Goal: Task Accomplishment & Management: Find specific page/section

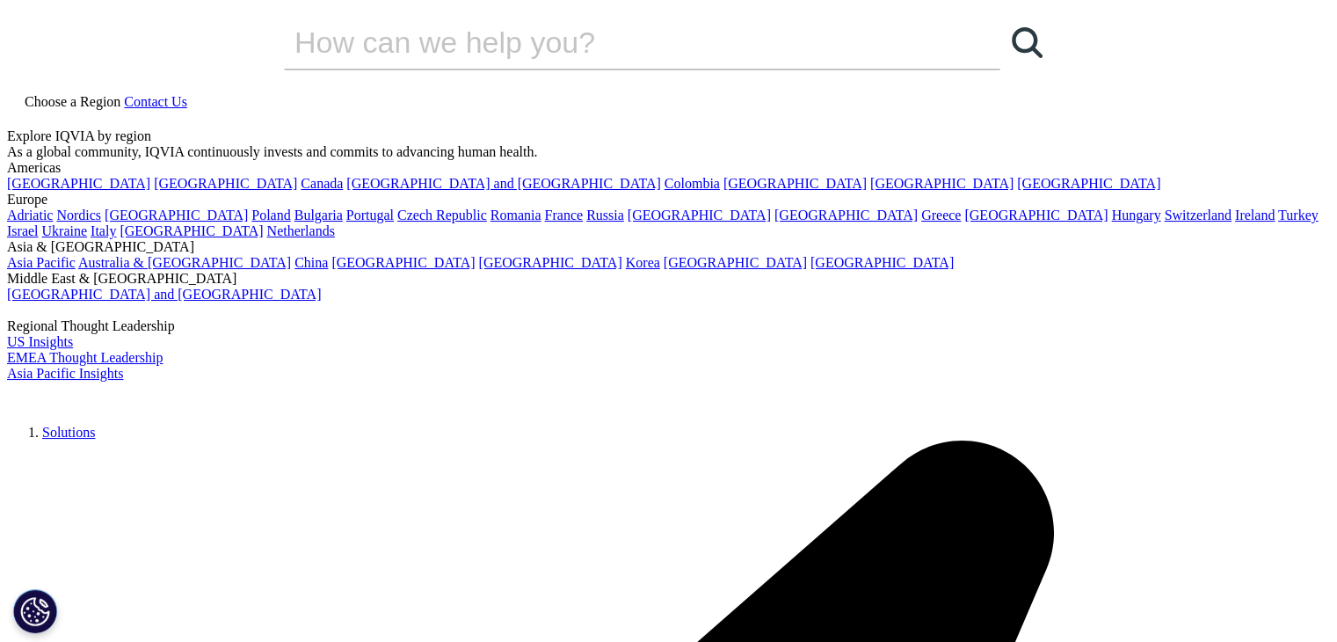
click at [124, 94] on link "Choose a Region" at bounding box center [65, 101] width 117 height 15
click at [475, 270] on link "[GEOGRAPHIC_DATA]" at bounding box center [402, 262] width 143 height 15
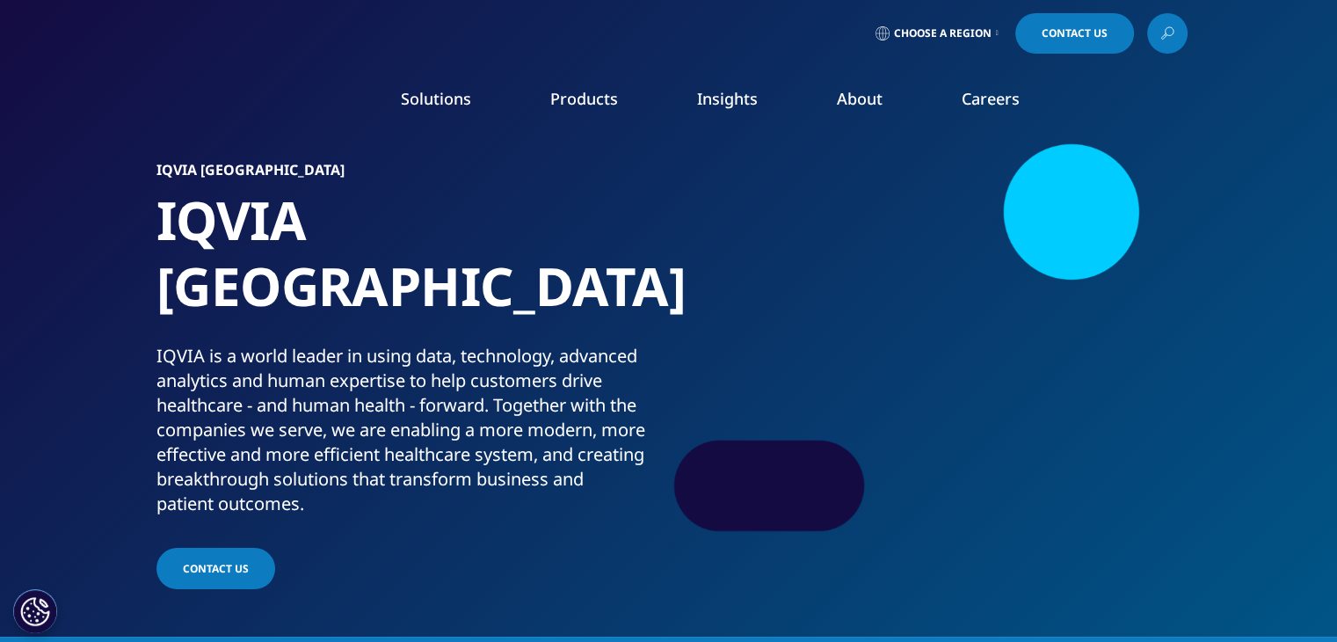
click at [975, 97] on link "Careers" at bounding box center [991, 98] width 58 height 21
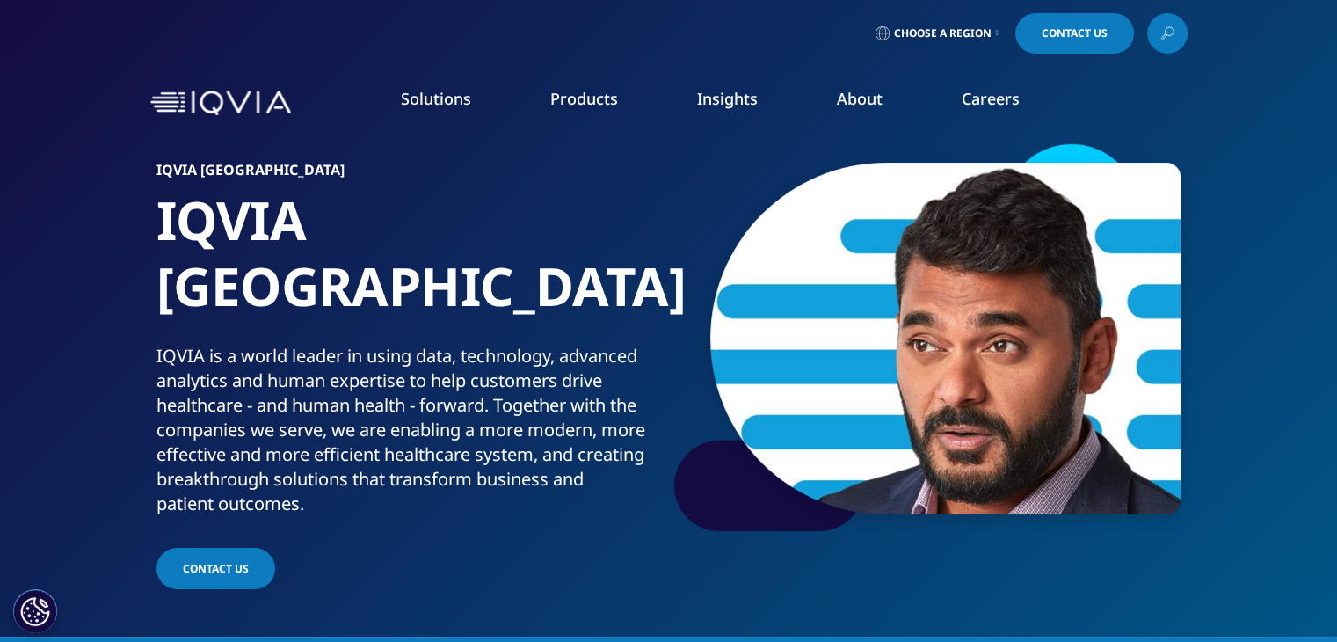
click at [718, 282] on link "View Open Roles" at bounding box center [822, 285] width 301 height 19
